Goal: Information Seeking & Learning: Learn about a topic

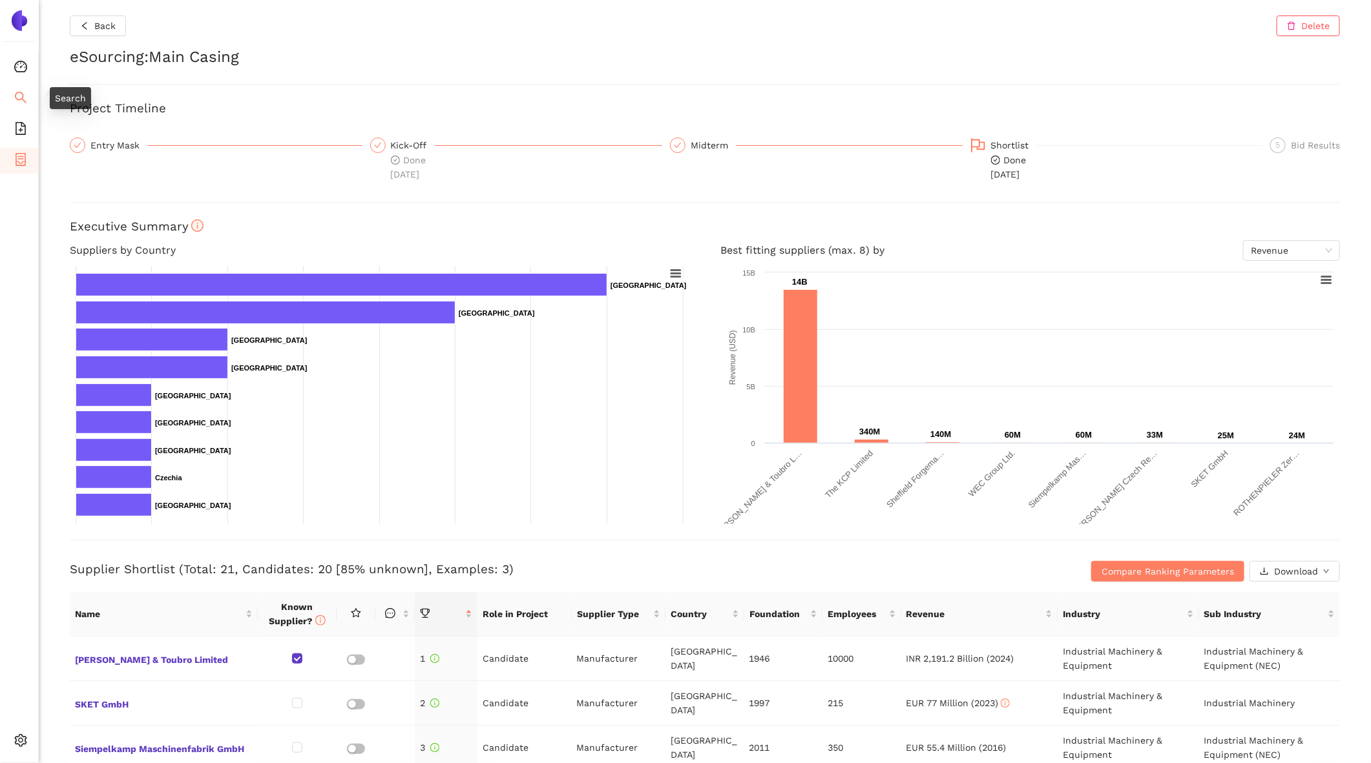
click at [28, 92] on li "Search" at bounding box center [19, 99] width 38 height 26
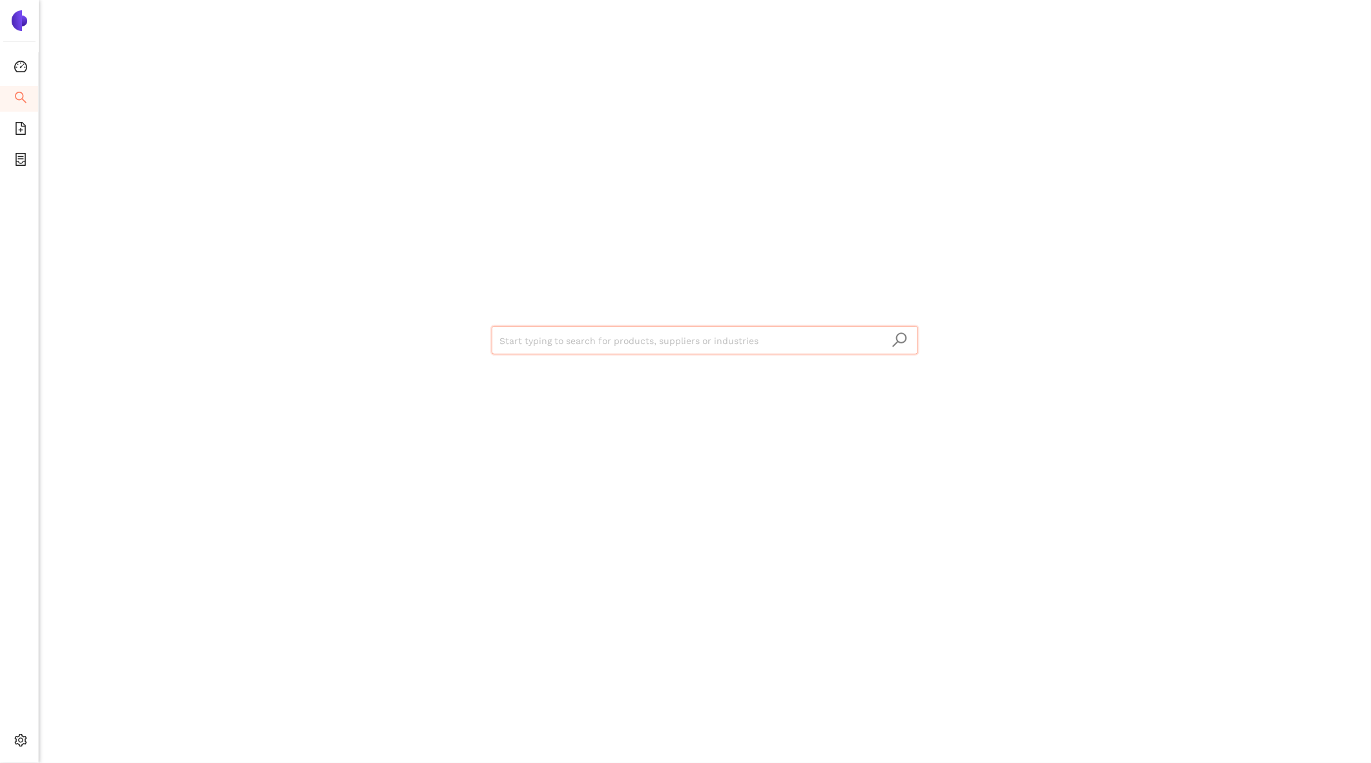
type input "CLOUD NETWORK TECHNOLOGY [GEOGRAPHIC_DATA]"
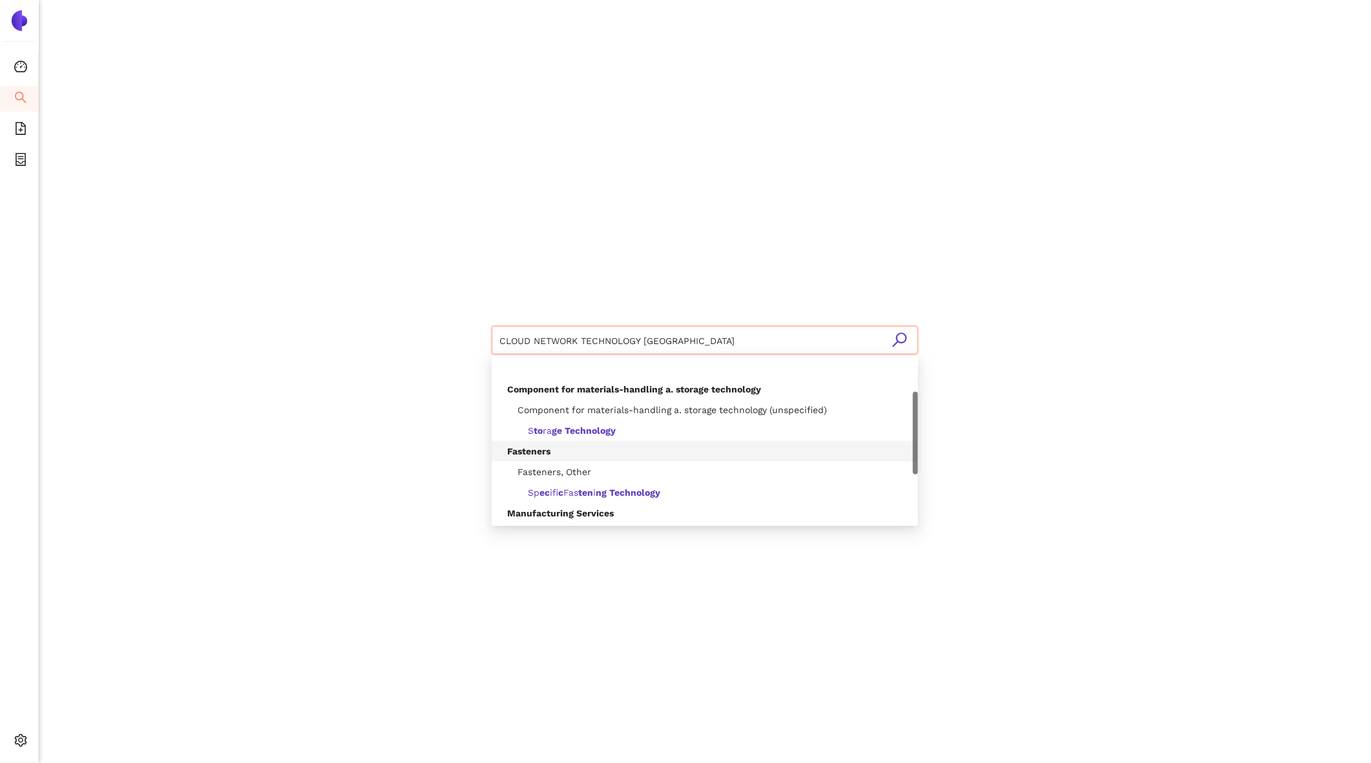
scroll to position [103, 0]
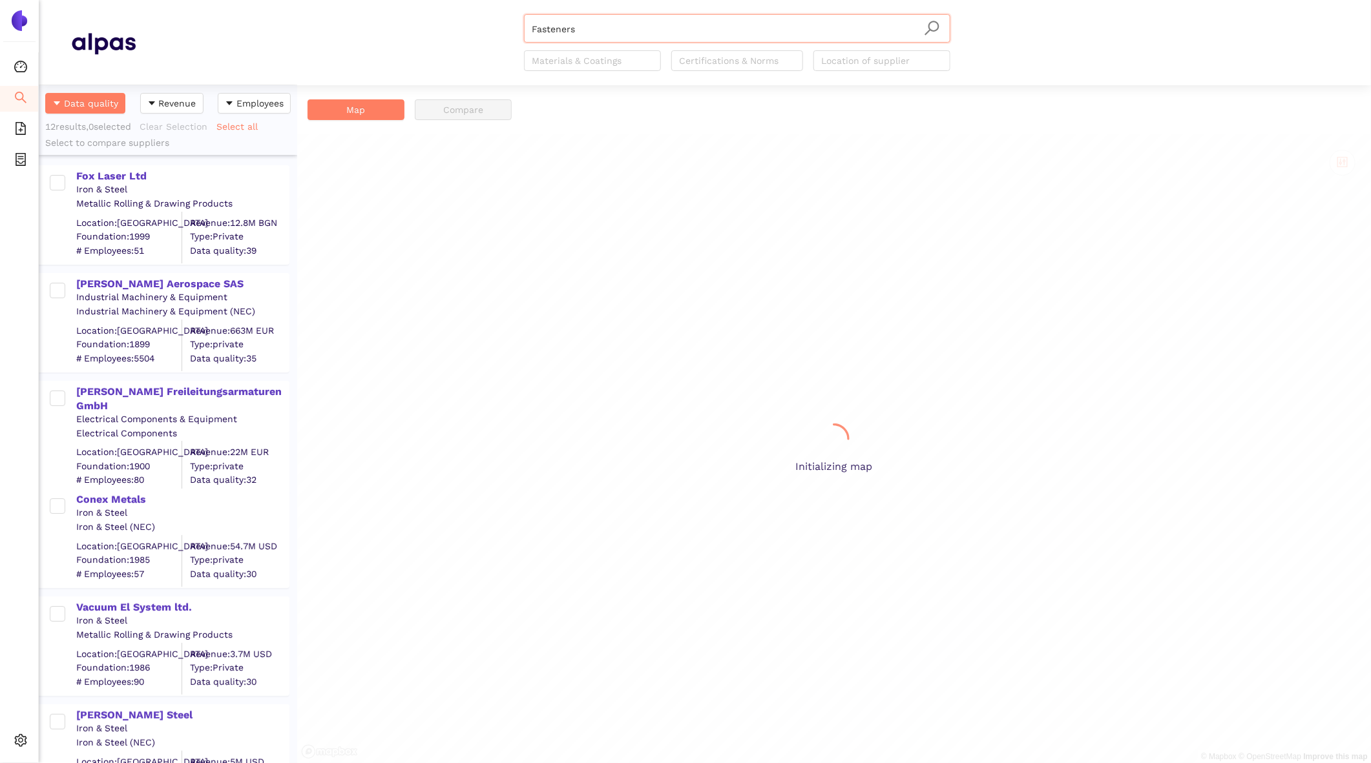
scroll to position [678, 258]
click at [599, 33] on input "Fasteners" at bounding box center [737, 29] width 411 height 28
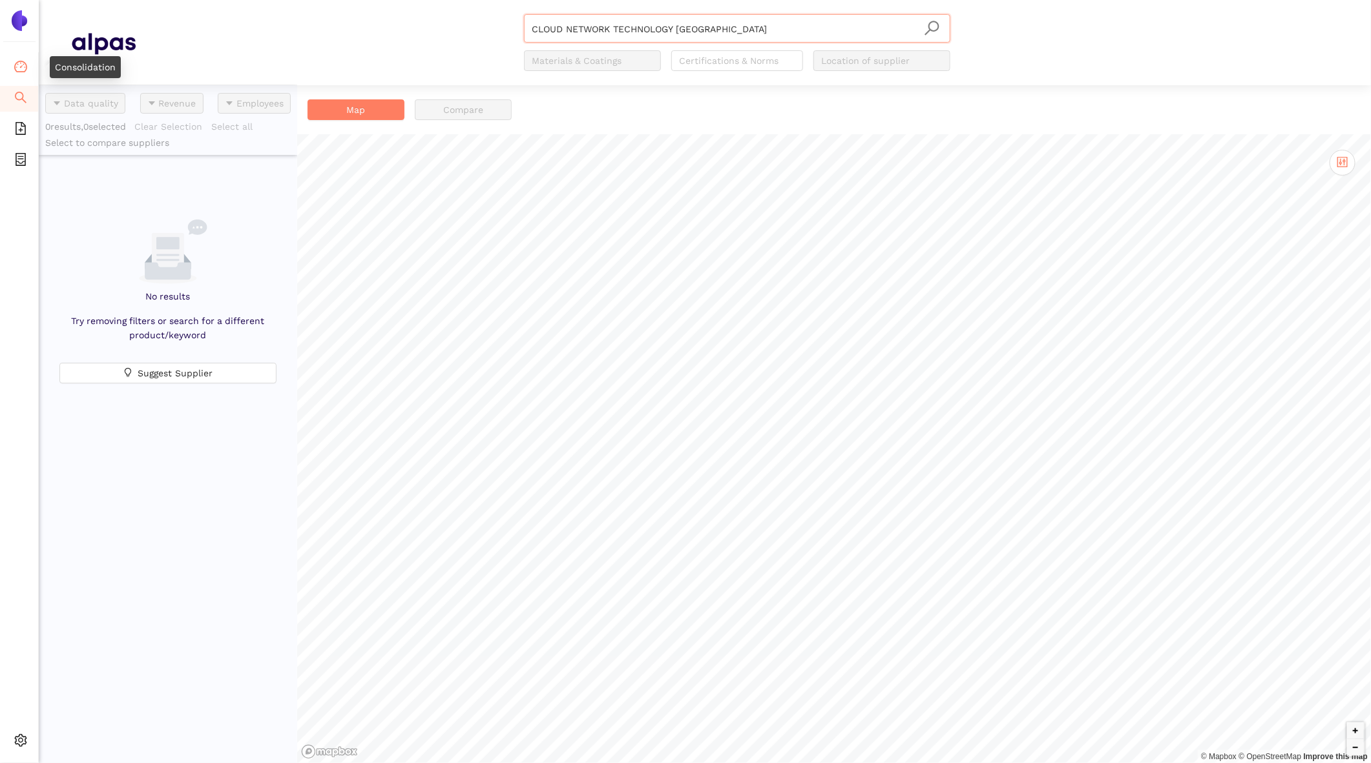
type input "CLOUD NETWORK TECHNOLOGY [GEOGRAPHIC_DATA]"
click at [22, 68] on icon "dashboard" at bounding box center [20, 66] width 13 height 13
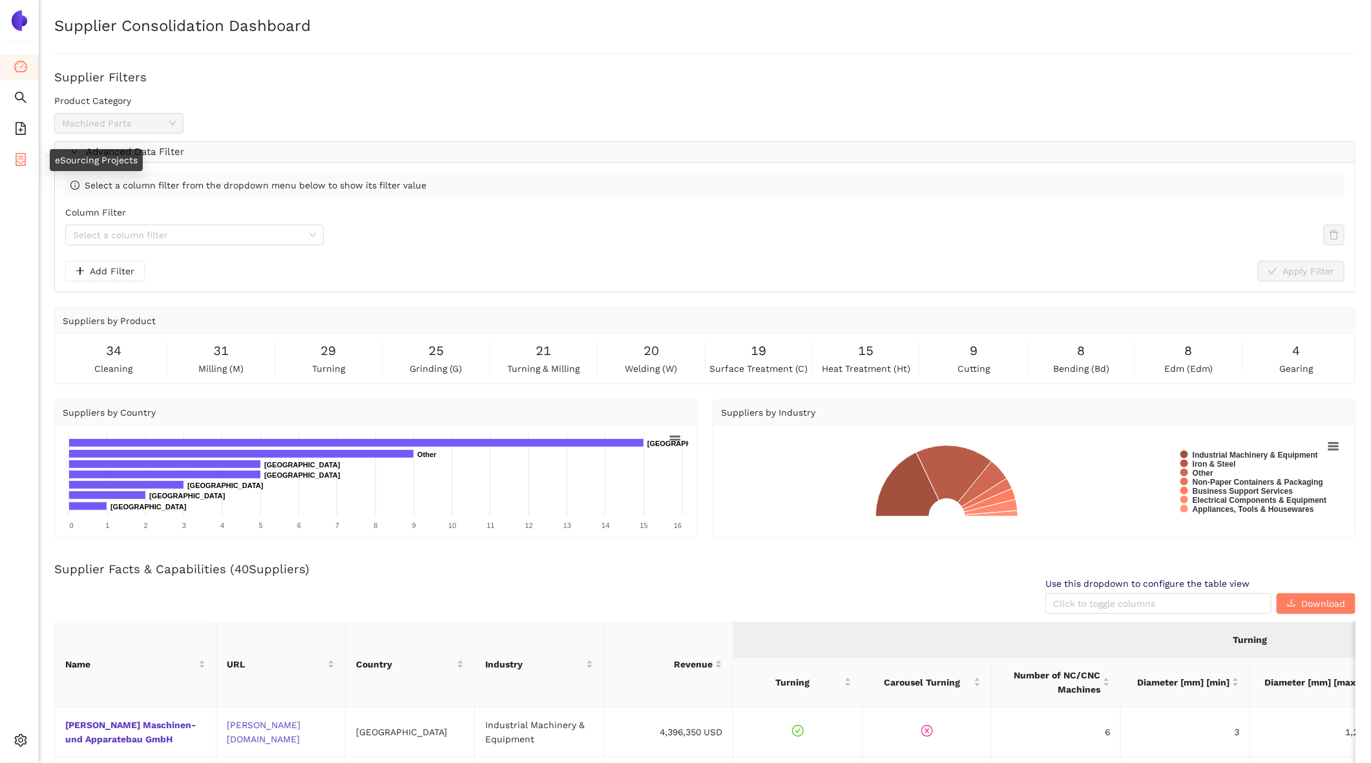
click at [21, 156] on icon "container" at bounding box center [20, 159] width 13 height 13
